Goal: Navigation & Orientation: Find specific page/section

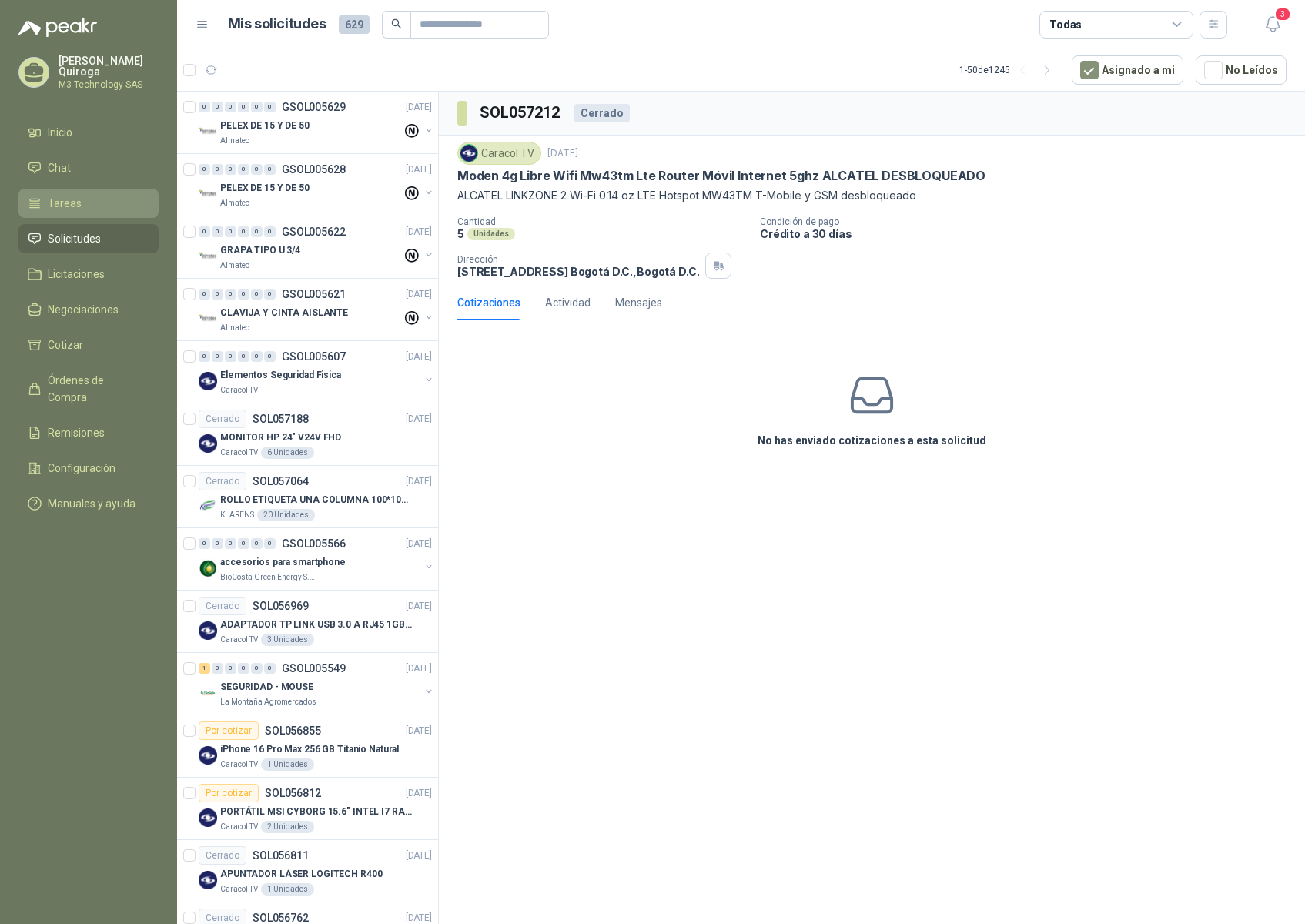
click at [81, 199] on li "Tareas" at bounding box center [89, 203] width 122 height 17
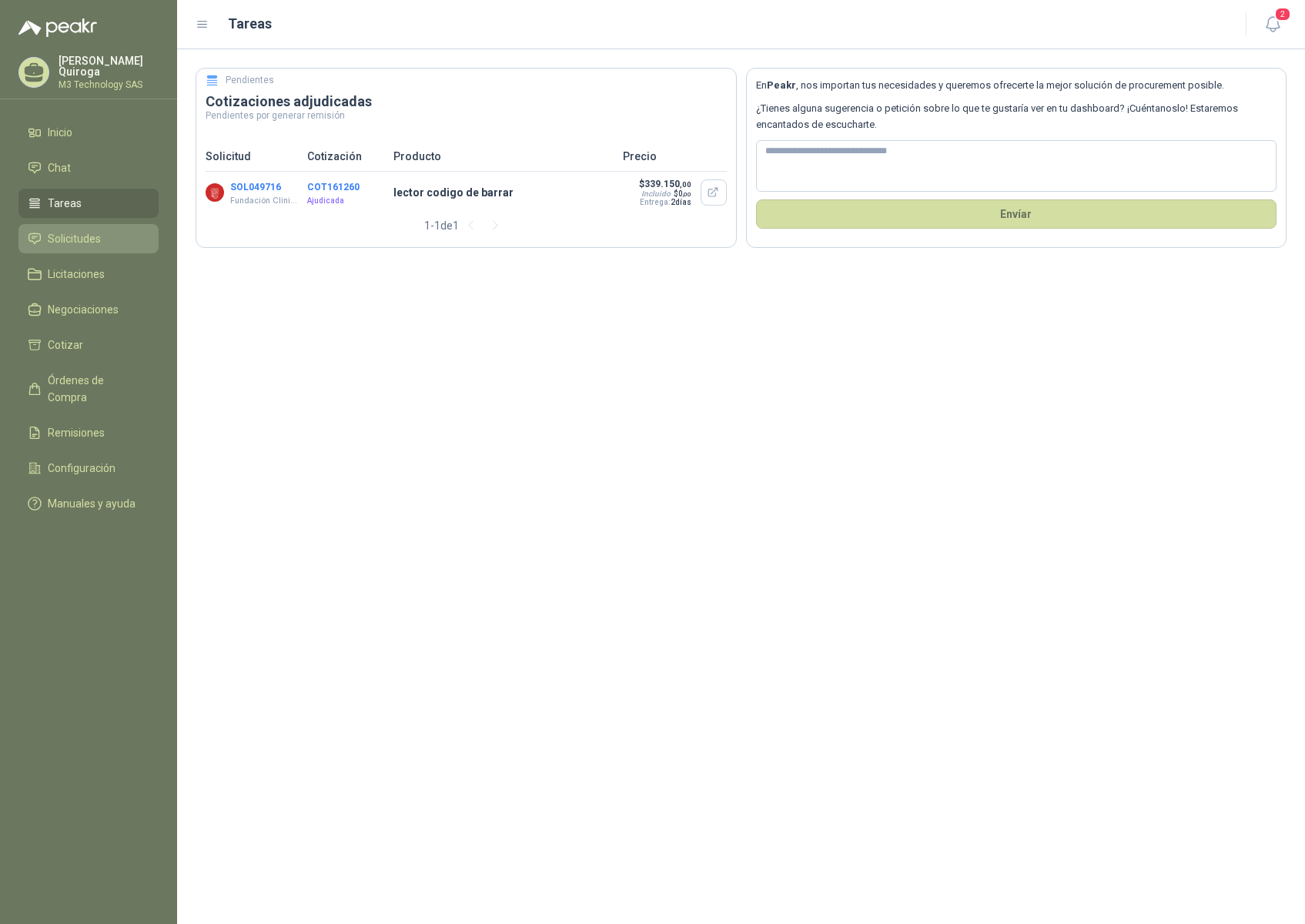
click at [85, 234] on span "Solicitudes" at bounding box center [74, 238] width 53 height 17
